Goal: Find specific page/section: Find specific page/section

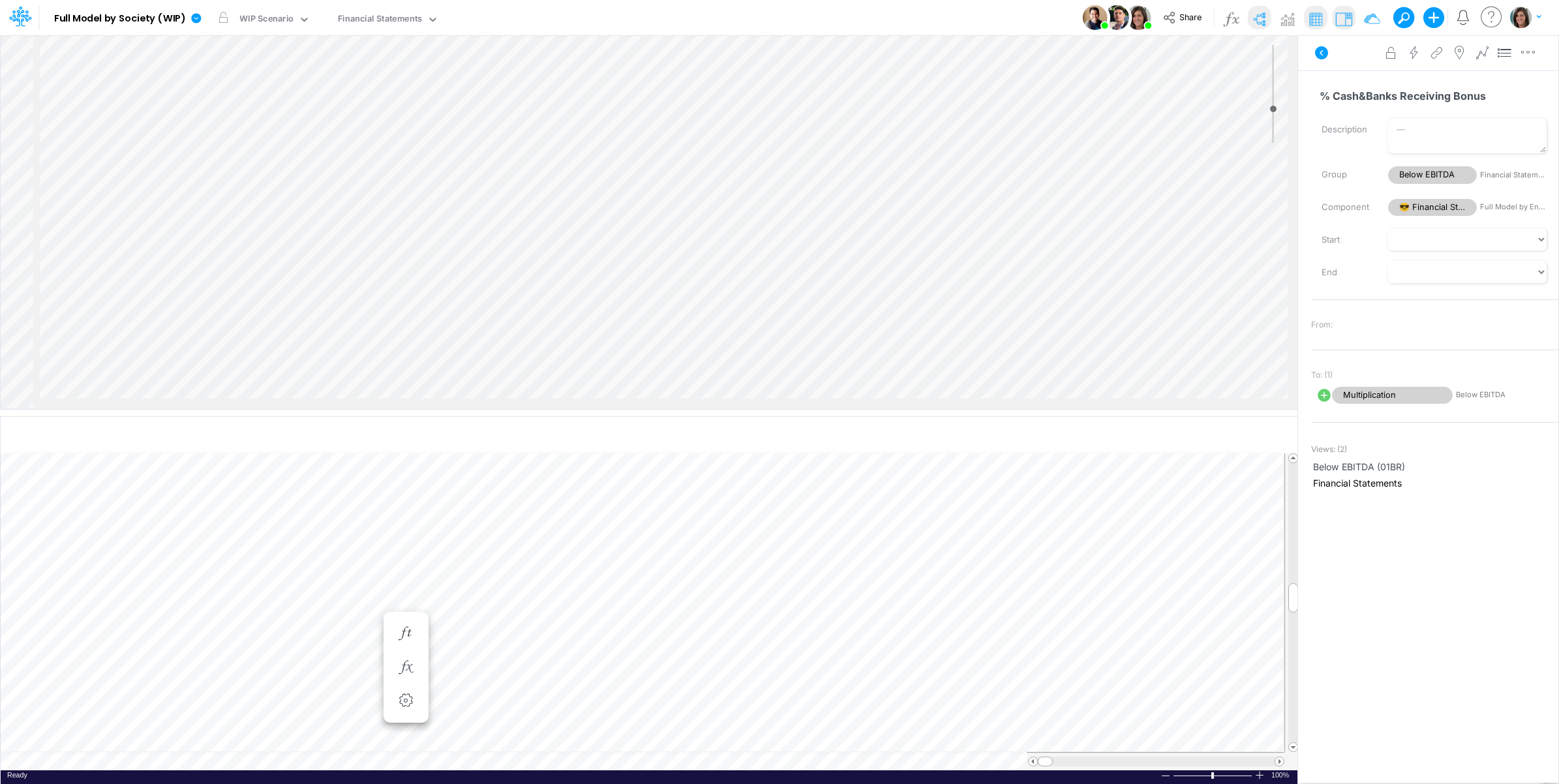
scroll to position [1777, 1645]
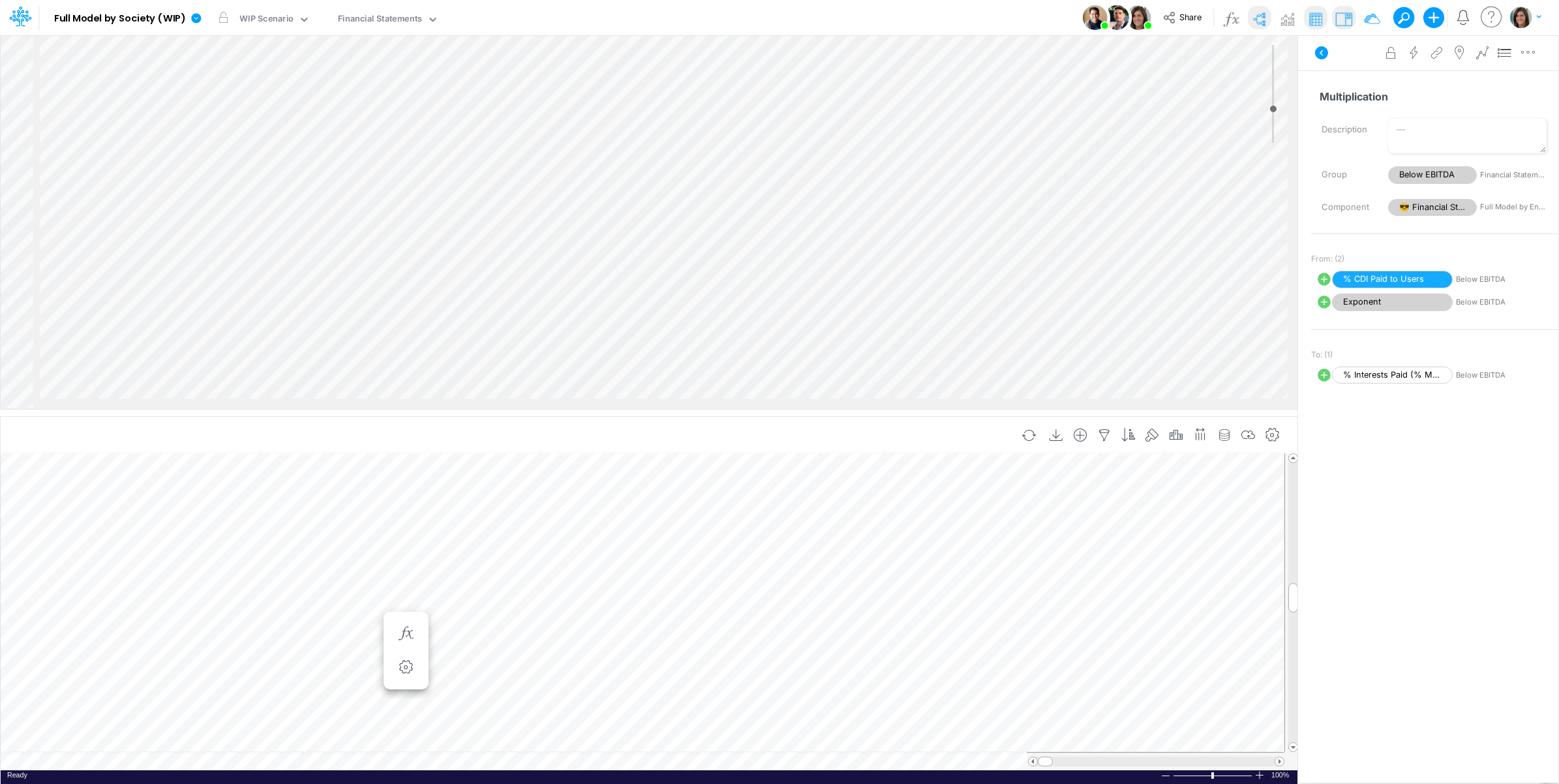
scroll to position [0, 1]
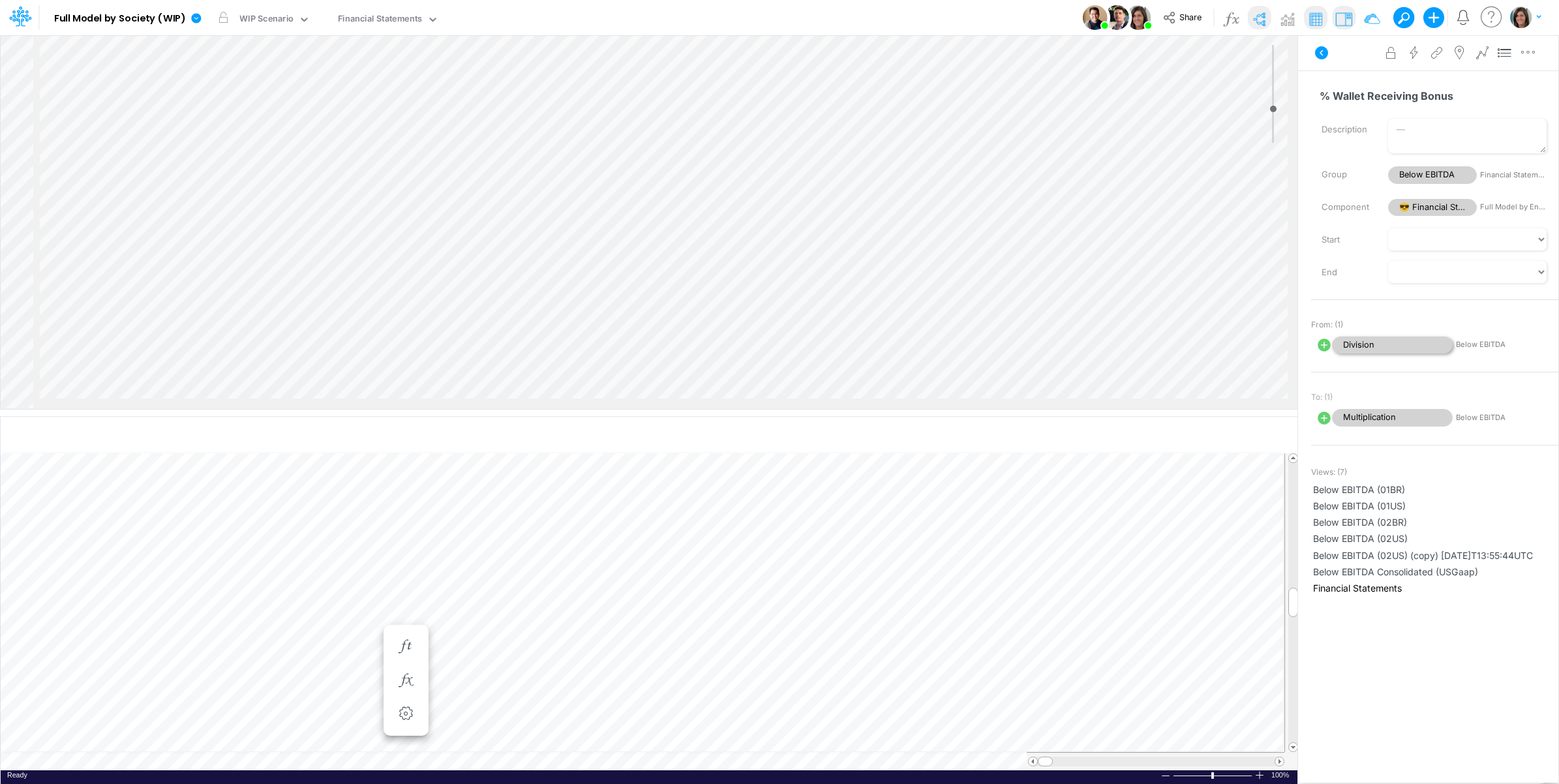
click at [1366, 343] on span "Division" at bounding box center [1392, 345] width 121 height 18
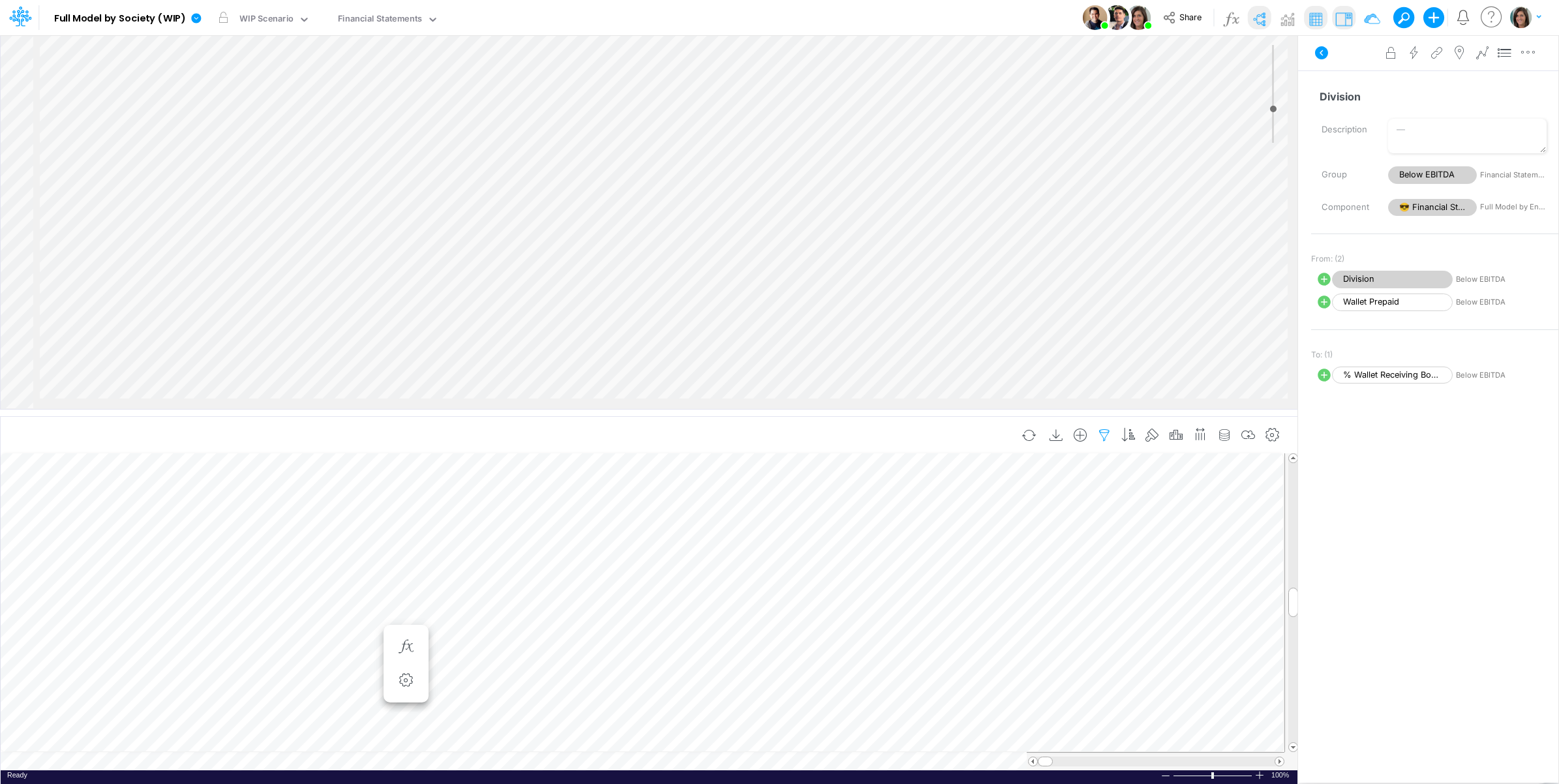
scroll to position [0, 1]
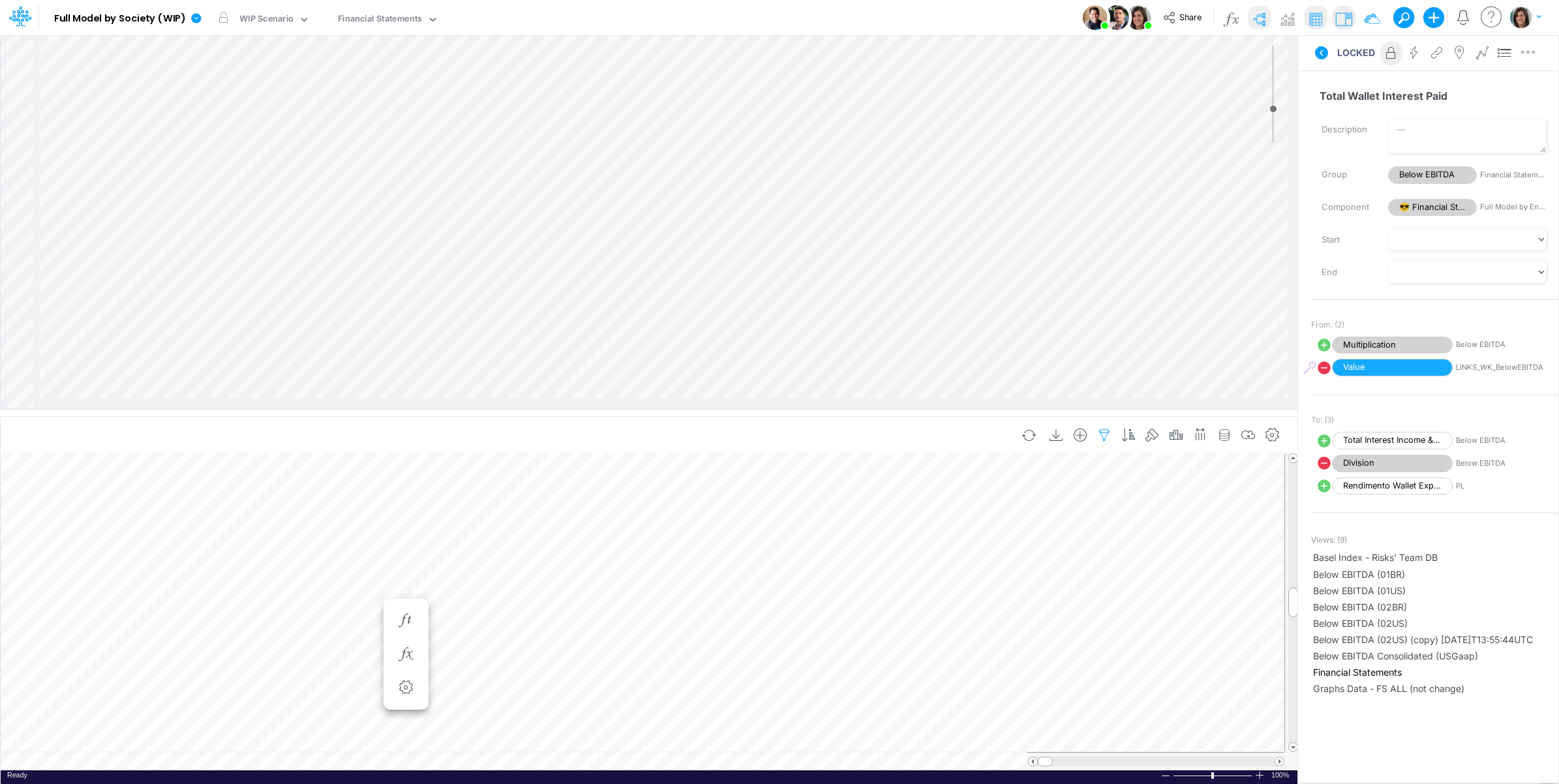
scroll to position [0, 1]
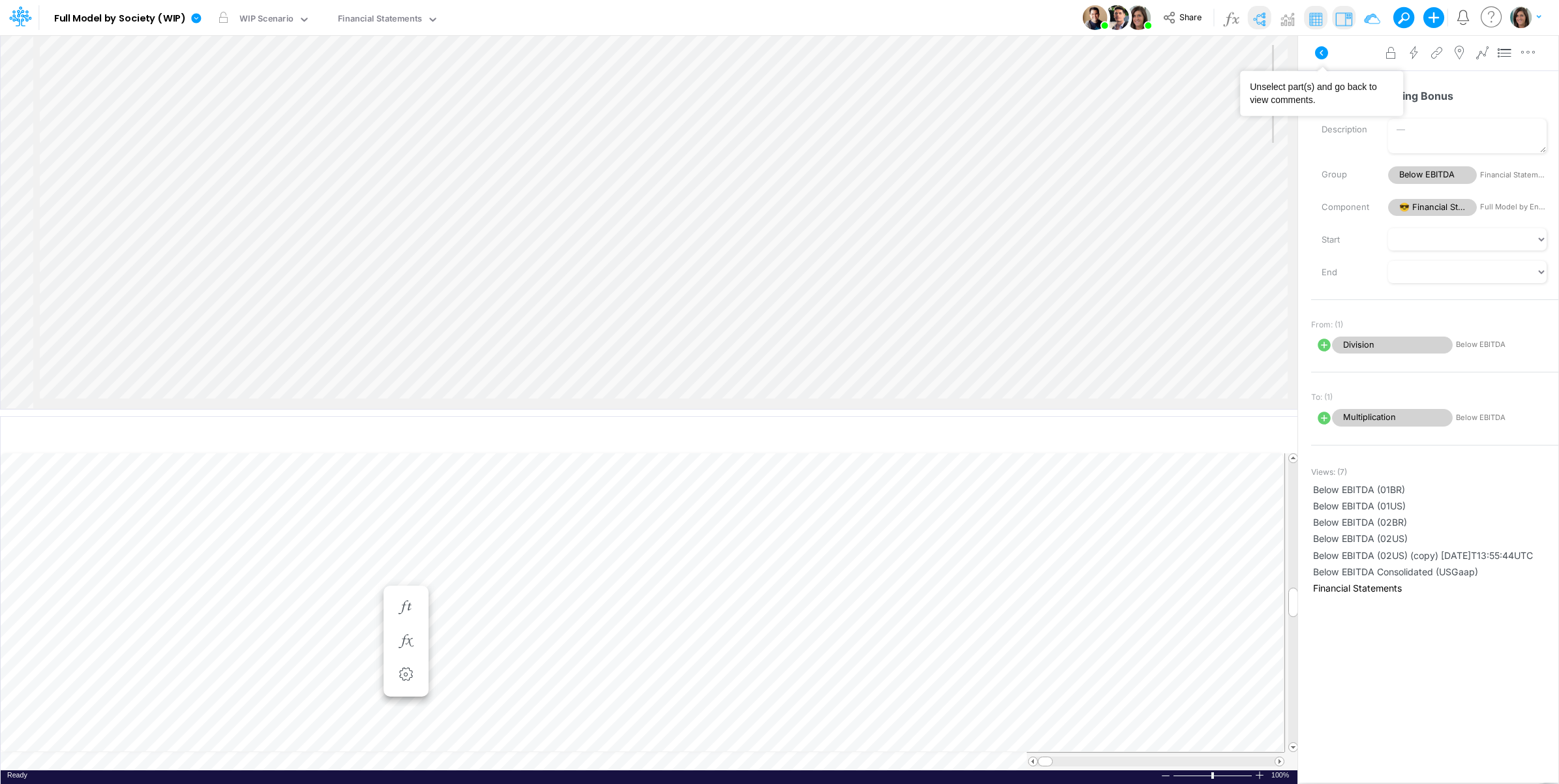
click at [1321, 51] on icon at bounding box center [1322, 52] width 15 height 15
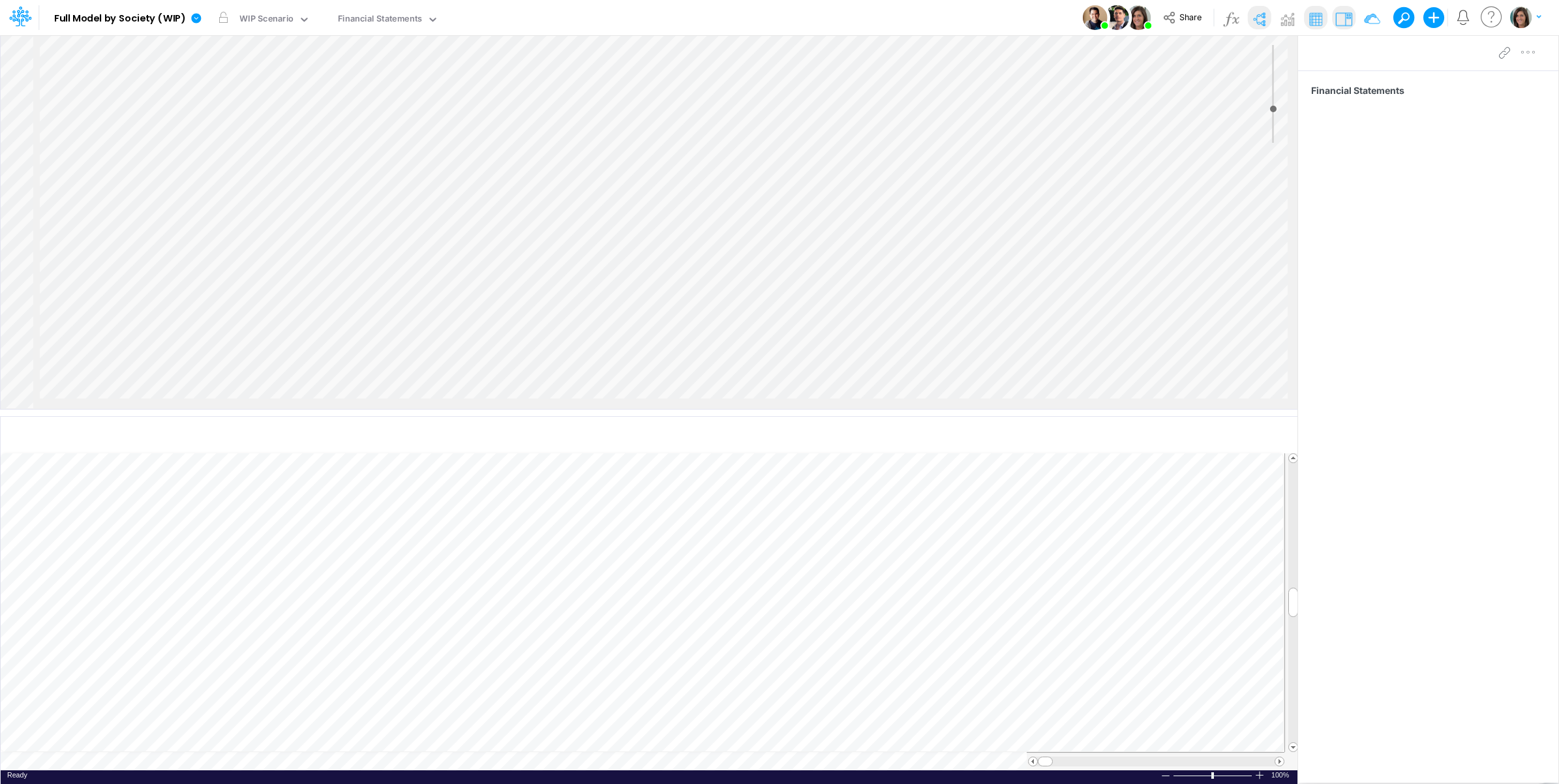
click at [1438, 417] on div "Financial Statements" at bounding box center [1428, 409] width 260 height 676
